Goal: Navigation & Orientation: Find specific page/section

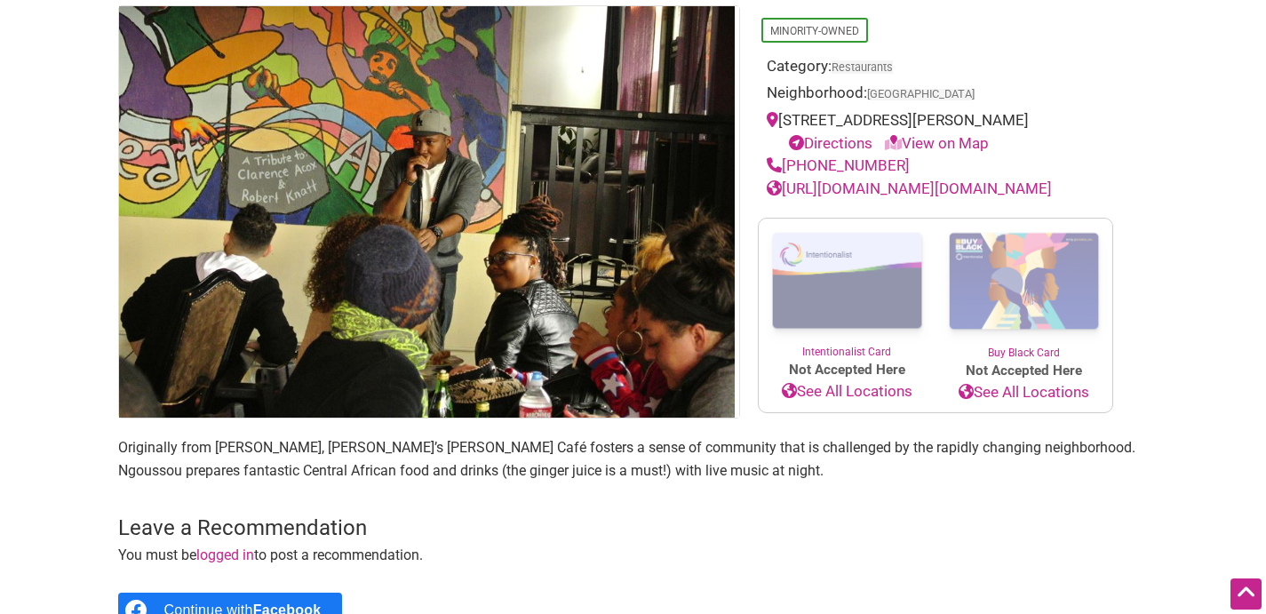
scroll to position [202, 0]
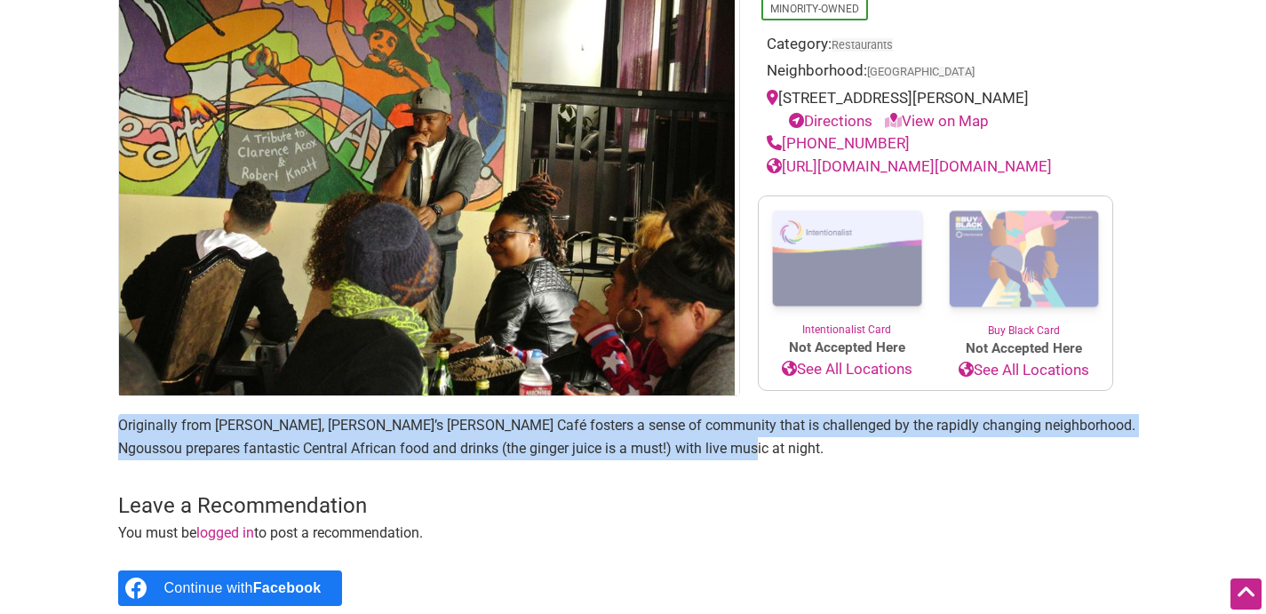
drag, startPoint x: 978, startPoint y: 450, endPoint x: 978, endPoint y: 426, distance: 24.9
click at [978, 426] on main "Minority-Owned Category: Restaurants Neighborhood: [GEOGRAPHIC_DATA] [STREET_AD…" at bounding box center [633, 330] width 1030 height 695
drag, startPoint x: 715, startPoint y: 426, endPoint x: 720, endPoint y: 473, distance: 48.3
click at [720, 473] on main "Minority-Owned Category: Restaurants Neighborhood: [GEOGRAPHIC_DATA] [STREET_AD…" at bounding box center [633, 330] width 1030 height 695
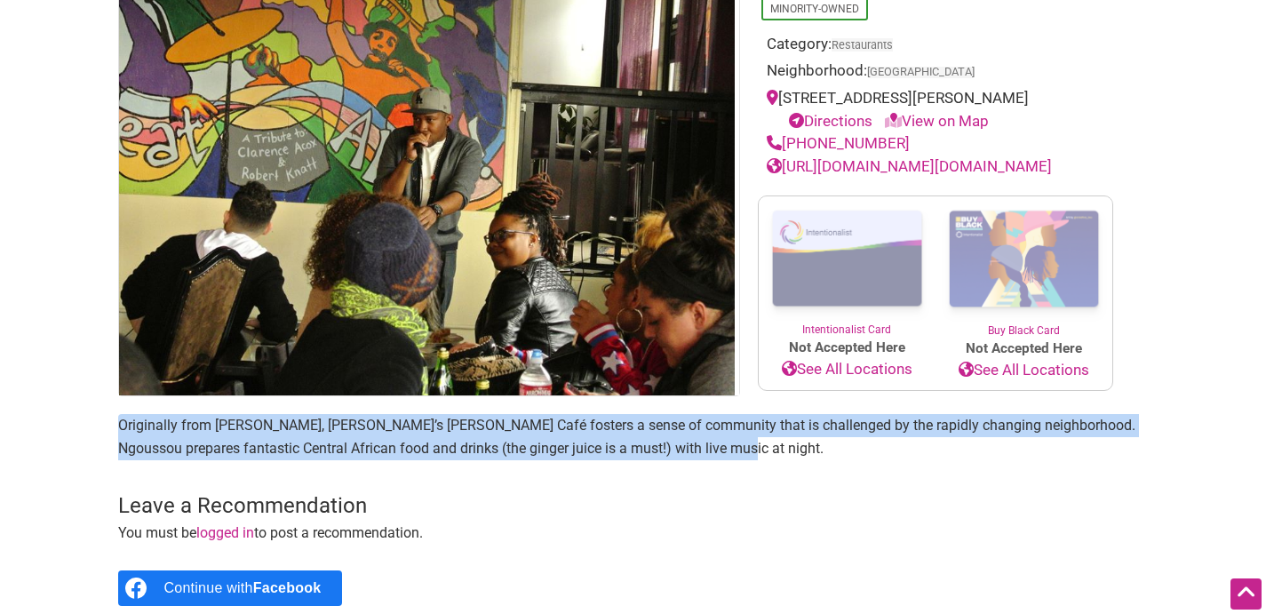
click at [720, 459] on p "Originally from [PERSON_NAME], [PERSON_NAME]’s [PERSON_NAME] Café fosters a sen…" at bounding box center [633, 436] width 1030 height 45
drag, startPoint x: 720, startPoint y: 473, endPoint x: 728, endPoint y: 430, distance: 44.1
click at [728, 430] on p "Originally from [PERSON_NAME], [PERSON_NAME]’s [PERSON_NAME] Café fosters a sen…" at bounding box center [633, 436] width 1030 height 45
drag, startPoint x: 728, startPoint y: 430, endPoint x: 727, endPoint y: 466, distance: 36.4
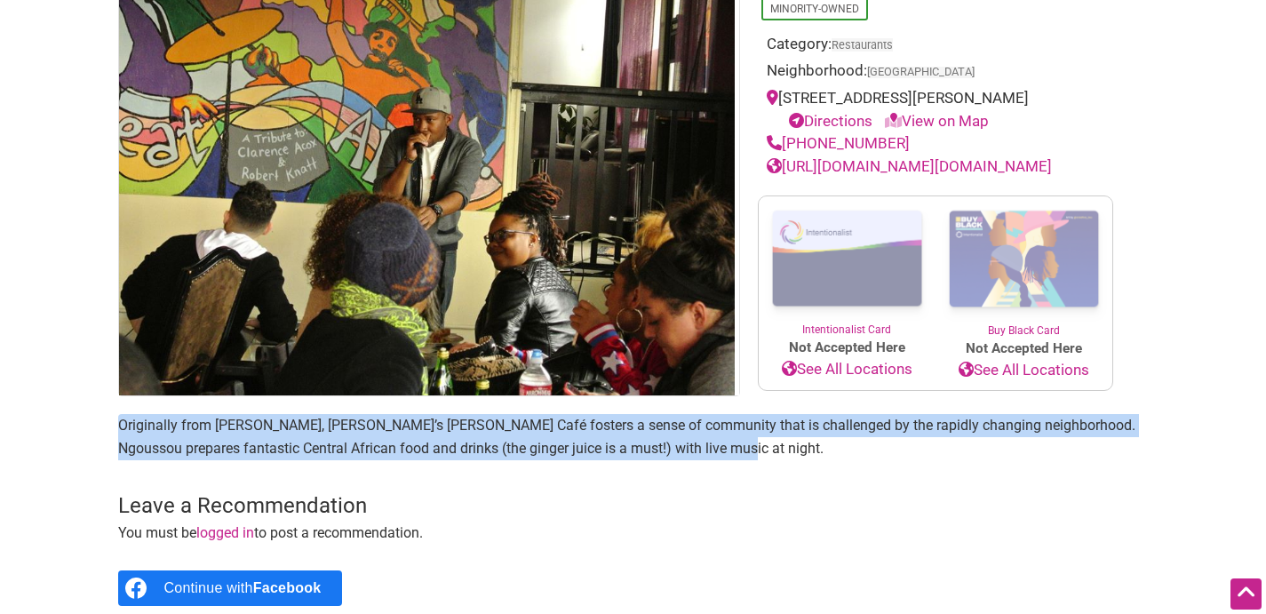
click at [727, 459] on p "Originally from [PERSON_NAME], [PERSON_NAME]’s [PERSON_NAME] Café fosters a sen…" at bounding box center [633, 436] width 1030 height 45
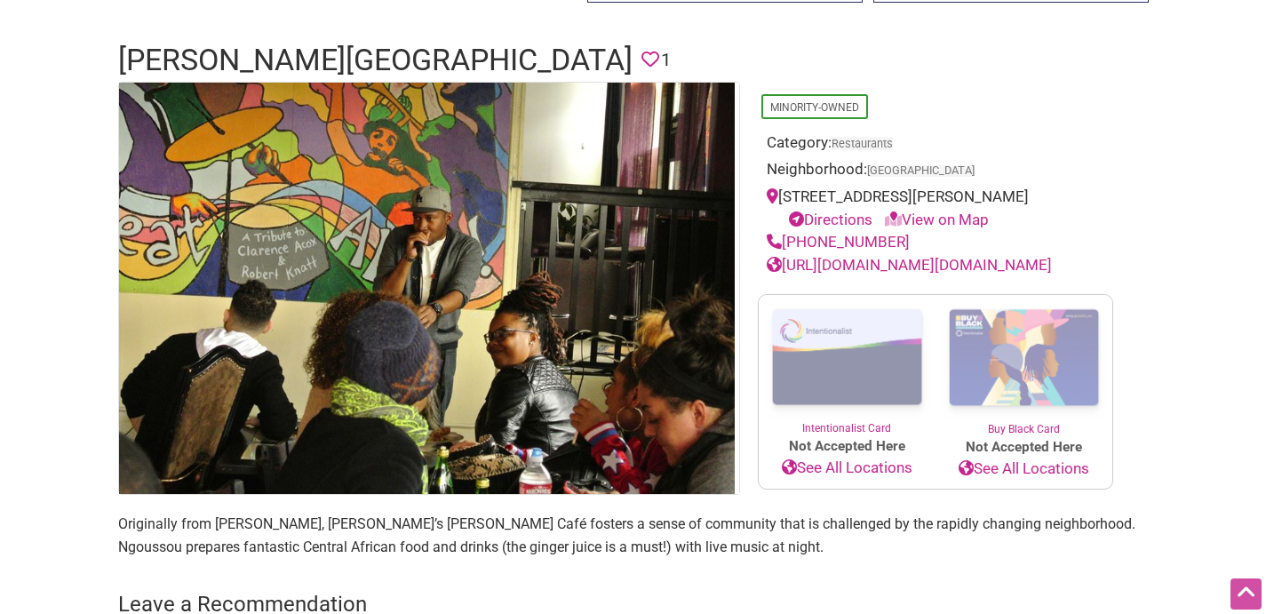
scroll to position [0, 0]
